Goal: Find specific page/section: Find specific page/section

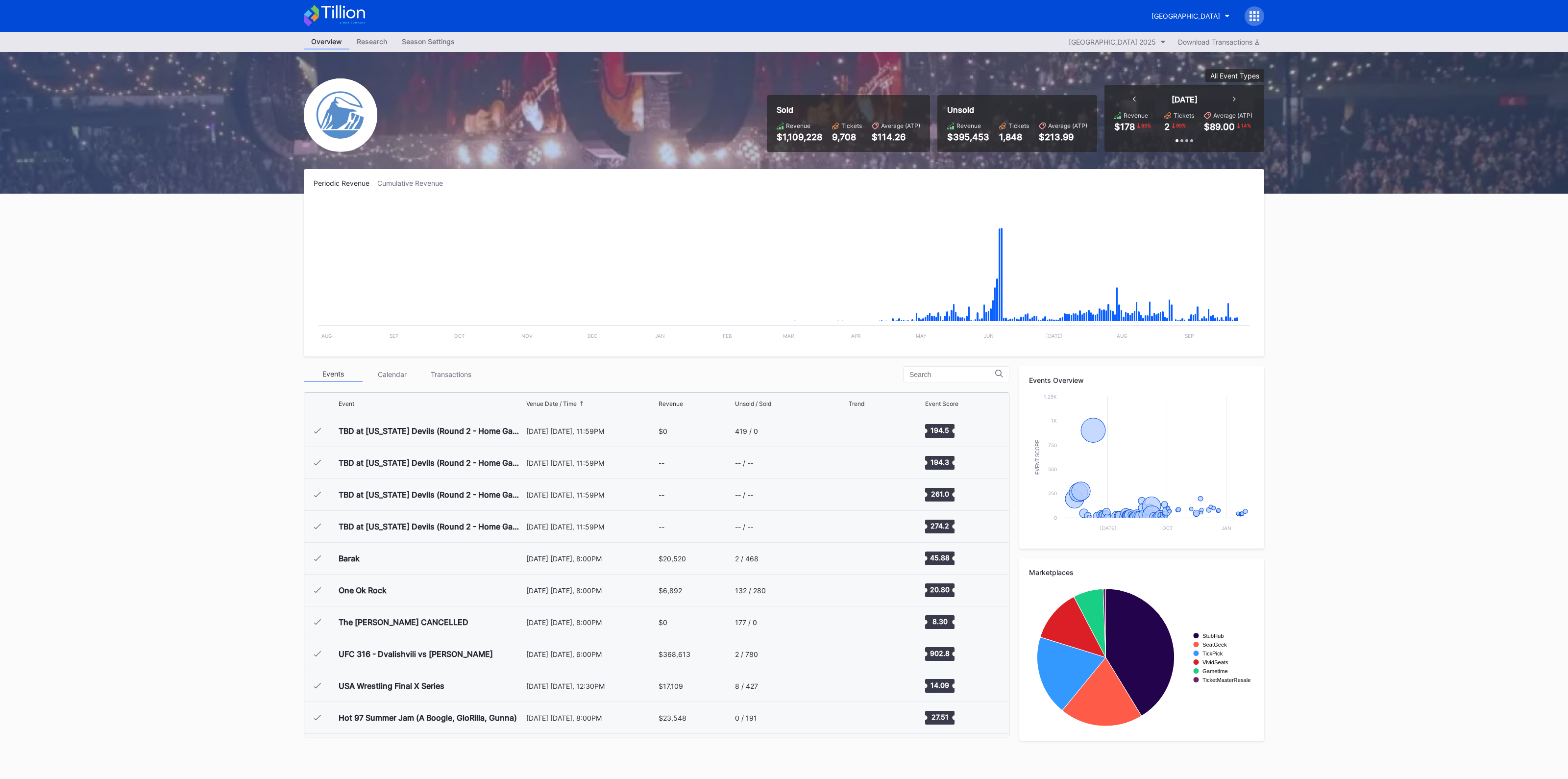
scroll to position [1498, 0]
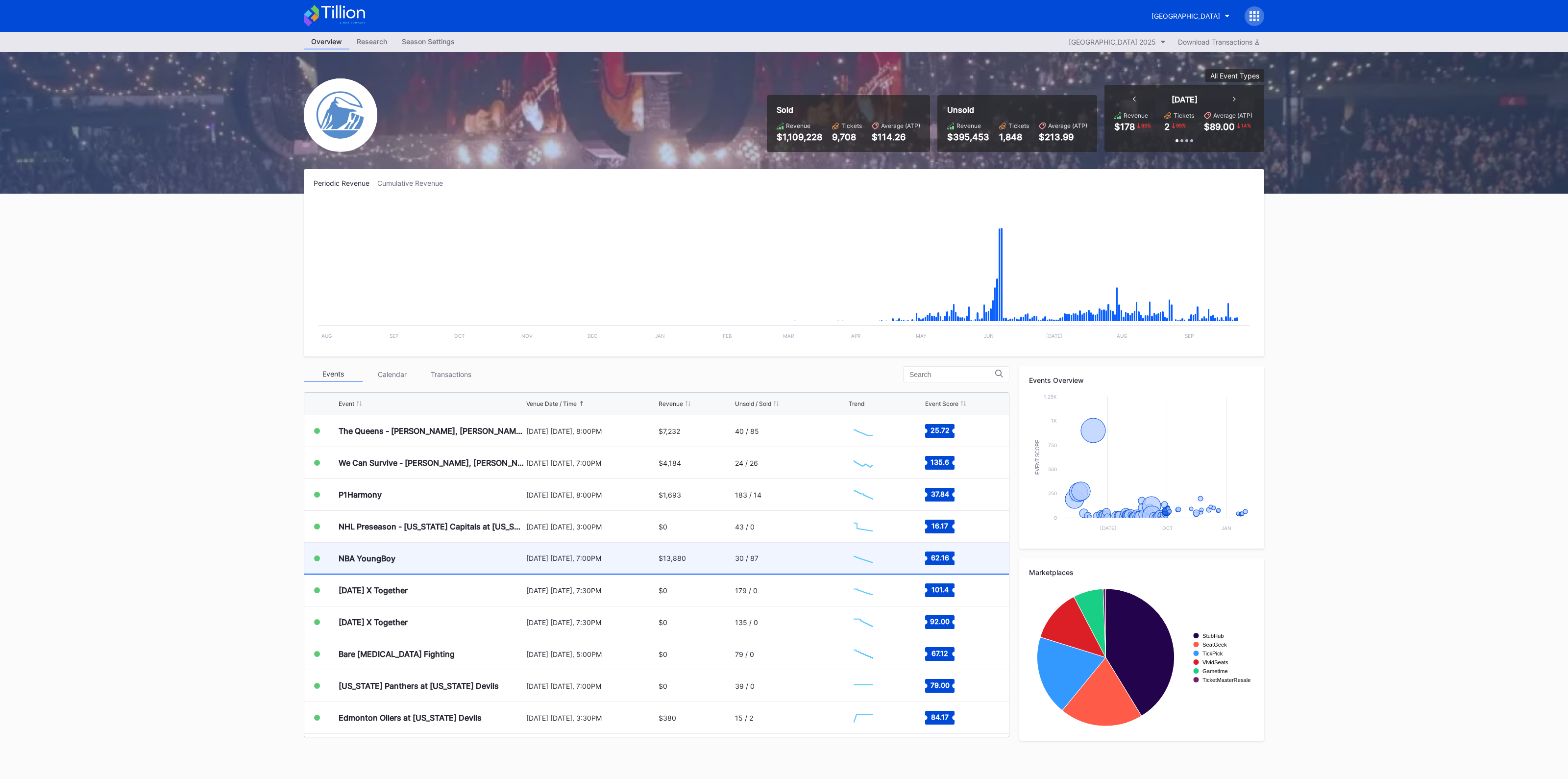
click at [511, 560] on div "NBA YoungBoy" at bounding box center [431, 558] width 185 height 31
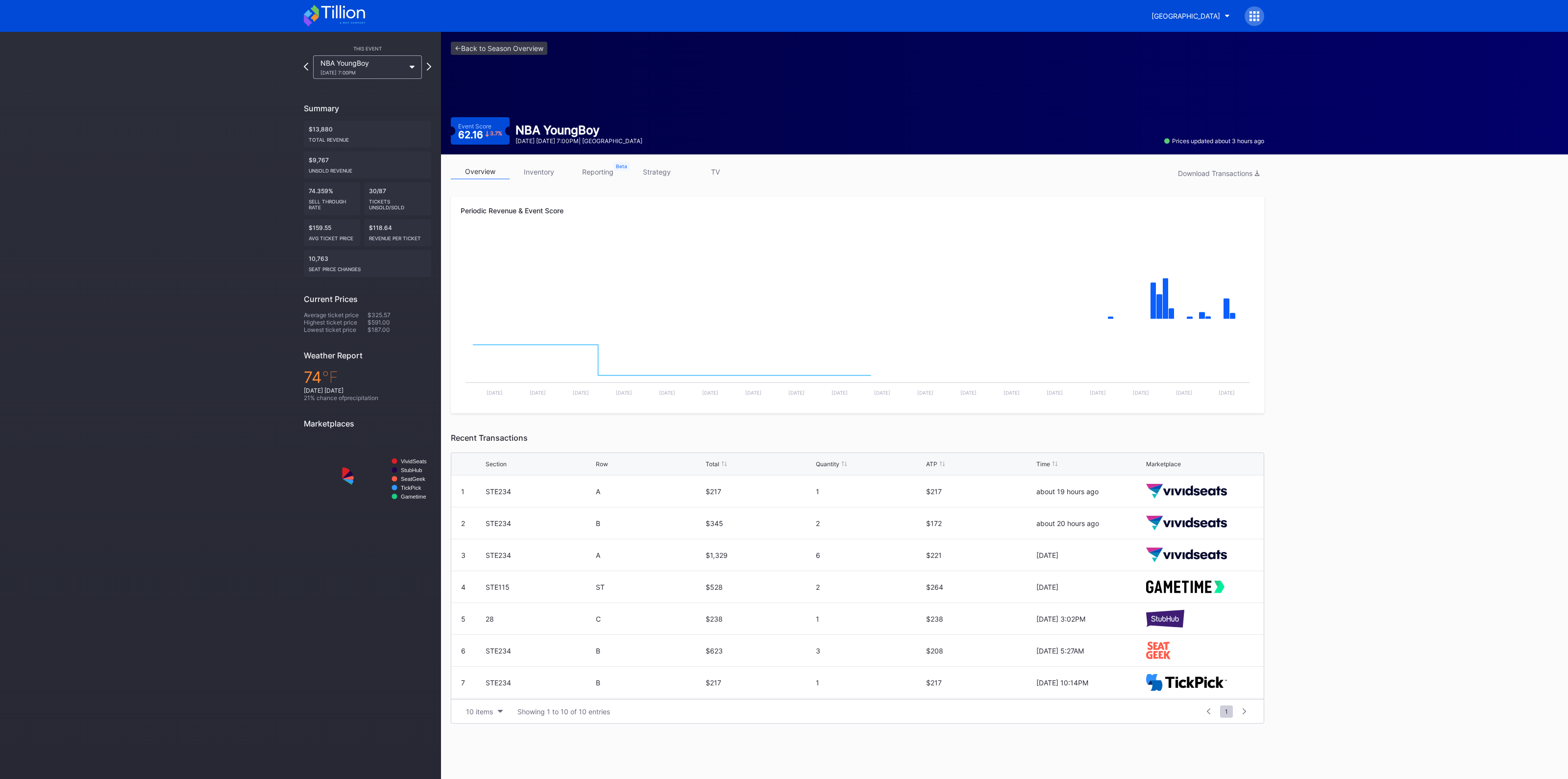
click at [545, 171] on link "inventory" at bounding box center [539, 172] width 59 height 15
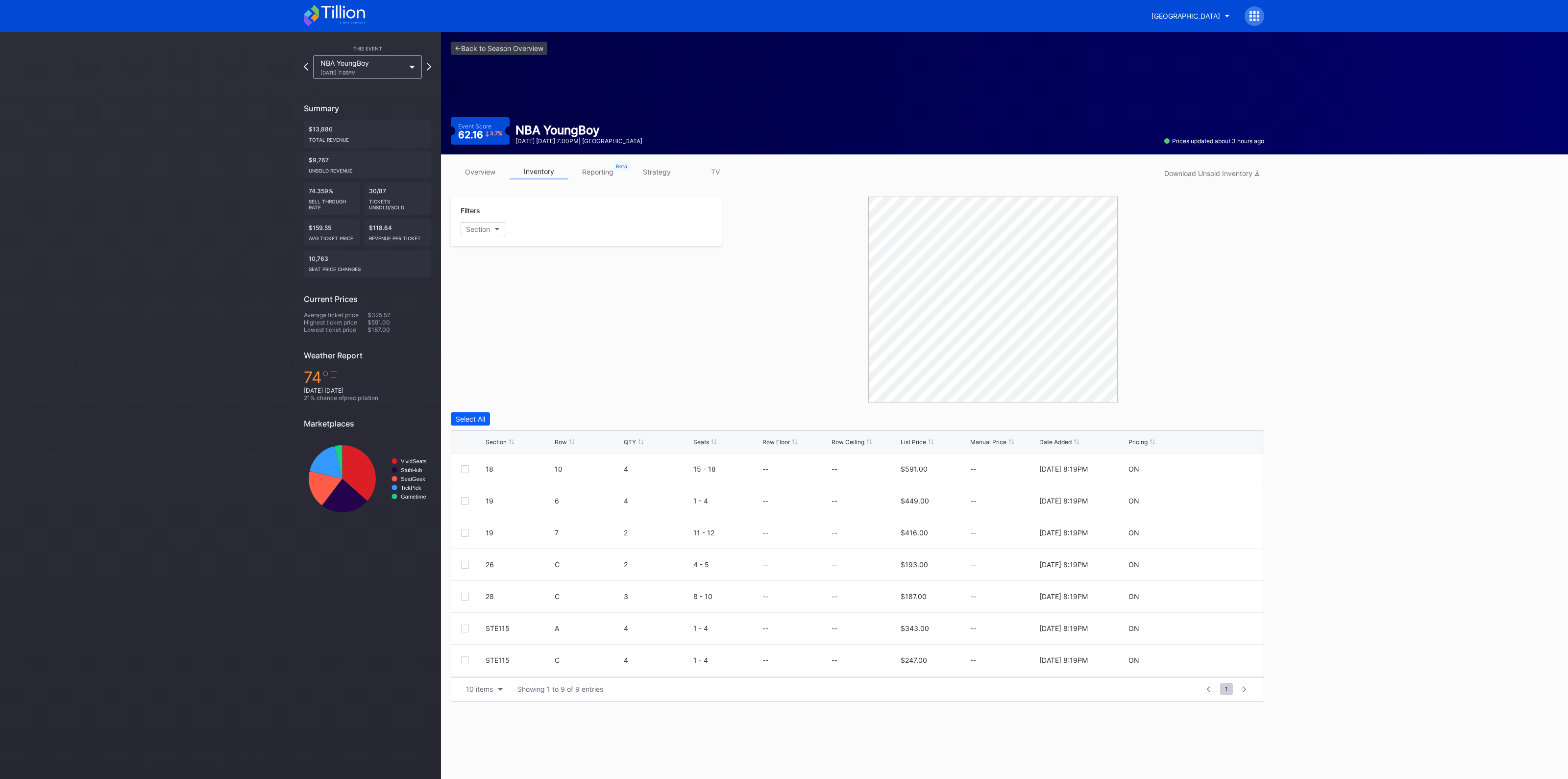
click at [495, 445] on div "Section Row QTY Seats Row Floor Row Ceiling List Price Manual Price Date Added …" at bounding box center [857, 442] width 813 height 23
click at [497, 441] on div "Section" at bounding box center [496, 442] width 21 height 7
click at [495, 445] on div "Section Row QTY Seats Row Floor Row Ceiling List Price Manual Price Date Added …" at bounding box center [857, 442] width 813 height 23
click at [500, 439] on div "Section" at bounding box center [496, 442] width 21 height 7
